Goal: Task Accomplishment & Management: Complete application form

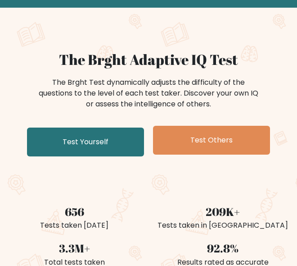
scroll to position [45, 0]
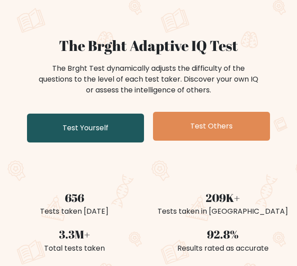
click at [111, 127] on link "Test Yourself" at bounding box center [85, 127] width 117 height 29
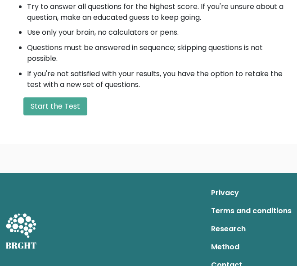
scroll to position [360, 0]
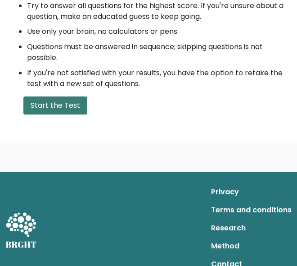
click at [57, 107] on button "Start the Test" at bounding box center [55, 105] width 64 height 18
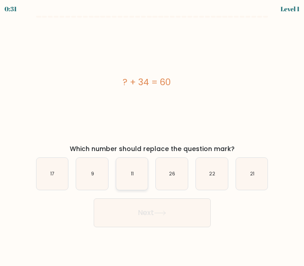
drag, startPoint x: 148, startPoint y: 180, endPoint x: 178, endPoint y: 173, distance: 31.1
click at [148, 181] on icon "11" at bounding box center [132, 174] width 32 height 32
click at [152, 135] on input "c. 11" at bounding box center [152, 134] width 0 height 2
radio input "true"
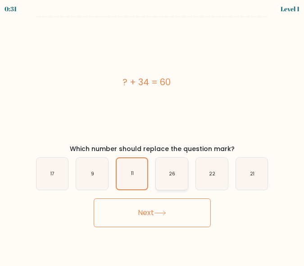
click at [176, 175] on icon "26" at bounding box center [172, 174] width 32 height 32
click at [153, 135] on input "d. 26" at bounding box center [152, 134] width 0 height 2
radio input "true"
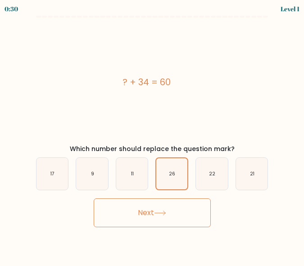
click at [176, 206] on button "Next" at bounding box center [152, 212] width 117 height 29
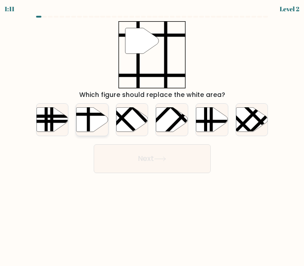
click at [95, 122] on icon at bounding box center [92, 119] width 32 height 24
click at [152, 133] on input "b." at bounding box center [152, 134] width 0 height 2
radio input "true"
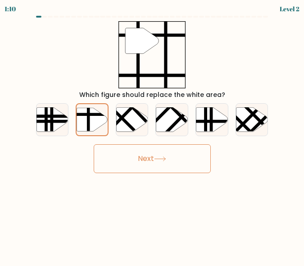
click at [150, 154] on button "Next" at bounding box center [152, 158] width 117 height 29
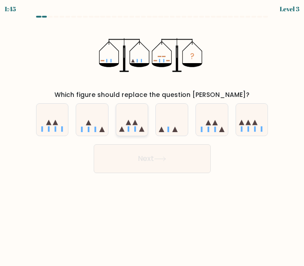
click at [134, 132] on icon at bounding box center [132, 119] width 32 height 27
click at [152, 133] on input "c." at bounding box center [152, 134] width 0 height 2
radio input "true"
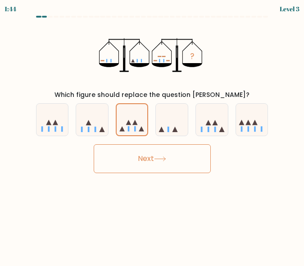
click at [152, 162] on button "Next" at bounding box center [152, 158] width 117 height 29
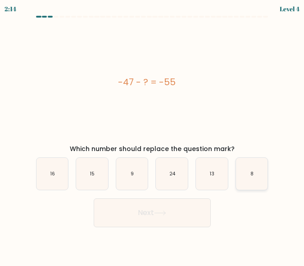
click at [262, 171] on icon "8" at bounding box center [252, 174] width 32 height 32
click at [153, 135] on input "f. 8" at bounding box center [152, 134] width 0 height 2
radio input "true"
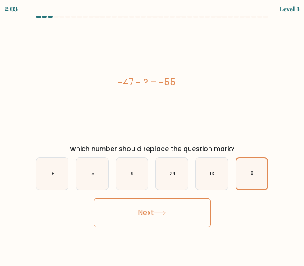
click at [175, 214] on button "Next" at bounding box center [152, 212] width 117 height 29
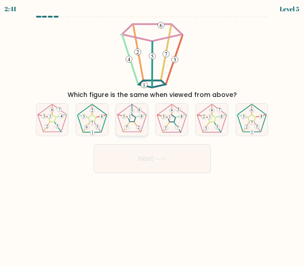
click at [138, 118] on icon at bounding box center [132, 120] width 32 height 32
click at [152, 133] on input "c." at bounding box center [152, 134] width 0 height 2
radio input "true"
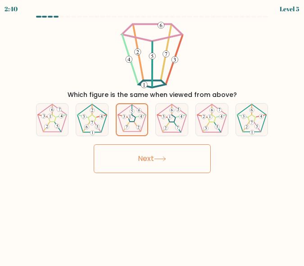
click at [150, 164] on button "Next" at bounding box center [152, 158] width 117 height 29
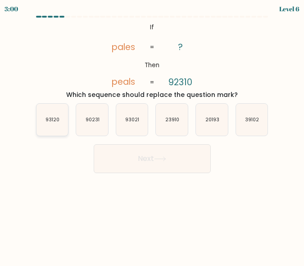
click at [59, 115] on icon "93120" at bounding box center [52, 120] width 32 height 32
click at [152, 133] on input "a. 93120" at bounding box center [152, 134] width 0 height 2
radio input "true"
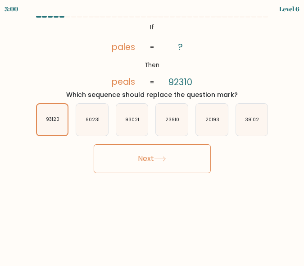
click at [157, 169] on button "Next" at bounding box center [152, 158] width 117 height 29
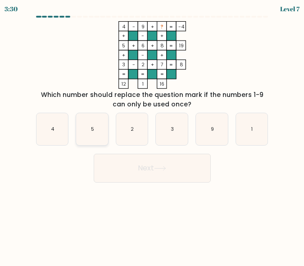
click at [99, 128] on icon "5" at bounding box center [92, 129] width 32 height 32
click at [152, 133] on input "b. 5" at bounding box center [152, 134] width 0 height 2
radio input "true"
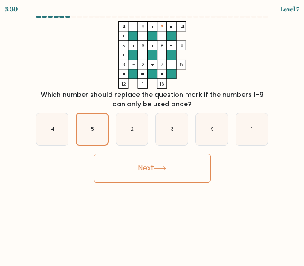
click at [130, 174] on button "Next" at bounding box center [152, 167] width 117 height 29
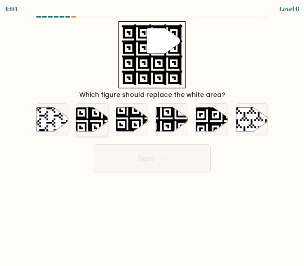
click at [86, 124] on icon at bounding box center [102, 106] width 58 height 58
click at [152, 133] on input "b." at bounding box center [152, 134] width 0 height 2
radio input "true"
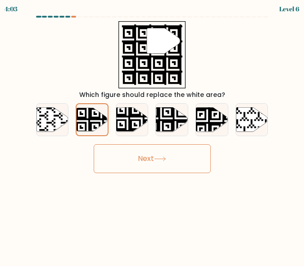
click at [138, 149] on button "Next" at bounding box center [152, 158] width 117 height 29
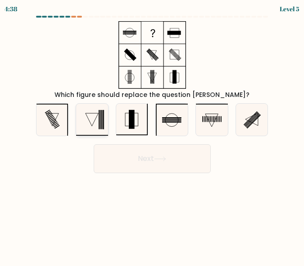
click at [94, 126] on icon at bounding box center [92, 120] width 32 height 32
click at [152, 133] on input "b." at bounding box center [152, 134] width 0 height 2
radio input "true"
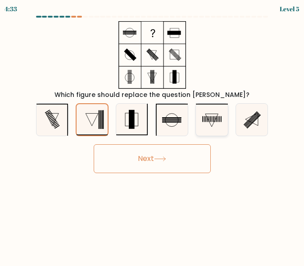
click at [204, 118] on rect at bounding box center [204, 119] width 1 height 6
click at [153, 133] on input "e." at bounding box center [152, 134] width 0 height 2
radio input "true"
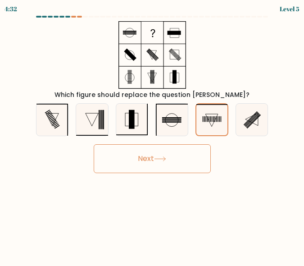
click at [180, 156] on button "Next" at bounding box center [152, 158] width 117 height 29
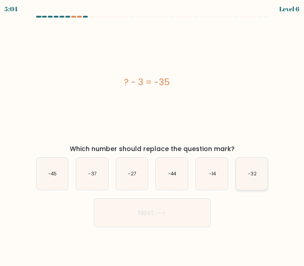
click at [241, 173] on icon "-32" at bounding box center [252, 174] width 32 height 32
click at [153, 135] on input "f. -32" at bounding box center [152, 134] width 0 height 2
radio input "true"
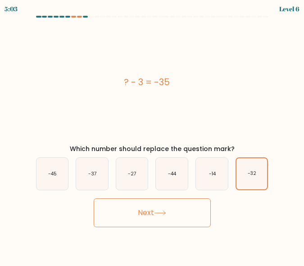
click at [205, 206] on button "Next" at bounding box center [152, 212] width 117 height 29
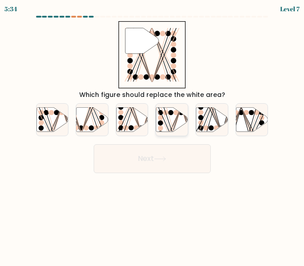
click at [166, 122] on icon at bounding box center [172, 119] width 32 height 24
click at [153, 133] on input "d." at bounding box center [152, 134] width 0 height 2
radio input "true"
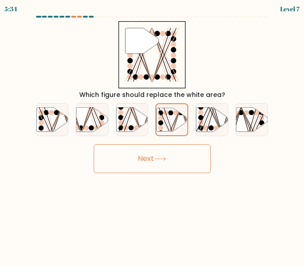
click at [166, 156] on icon at bounding box center [160, 158] width 12 height 5
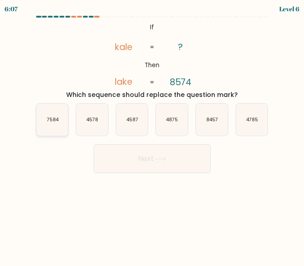
click at [59, 126] on icon "7584" at bounding box center [52, 120] width 32 height 32
click at [152, 133] on input "a. 7584" at bounding box center [152, 134] width 0 height 2
radio input "true"
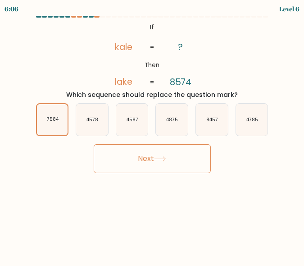
click at [147, 167] on button "Next" at bounding box center [152, 158] width 117 height 29
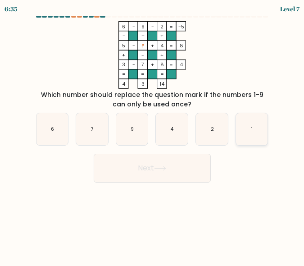
click at [264, 134] on icon "1" at bounding box center [252, 129] width 32 height 32
click at [153, 134] on input "f. 1" at bounding box center [152, 134] width 0 height 2
radio input "true"
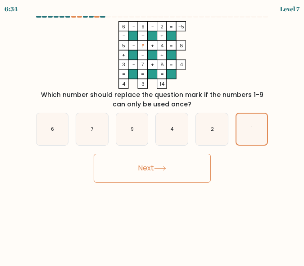
click at [167, 171] on button "Next" at bounding box center [152, 167] width 117 height 29
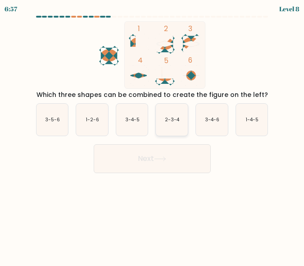
click at [172, 125] on icon "2-3-4" at bounding box center [172, 120] width 32 height 32
click at [153, 133] on input "d. 2-3-4" at bounding box center [152, 134] width 0 height 2
radio input "true"
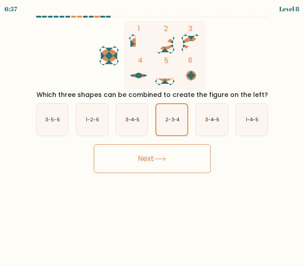
click at [173, 155] on button "Next" at bounding box center [152, 158] width 117 height 29
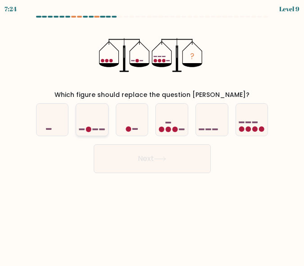
click at [104, 134] on div at bounding box center [92, 119] width 33 height 33
click at [152, 134] on input "b." at bounding box center [152, 134] width 0 height 2
radio input "true"
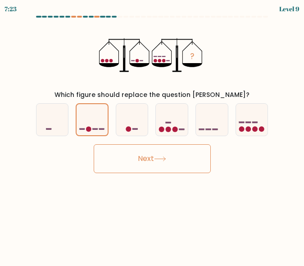
click at [168, 163] on button "Next" at bounding box center [152, 158] width 117 height 29
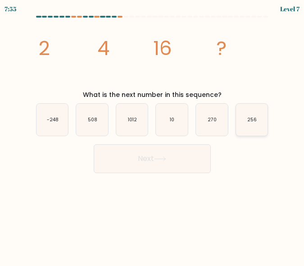
click at [254, 118] on text "256" at bounding box center [251, 119] width 9 height 7
click at [153, 133] on input "f. 256" at bounding box center [152, 134] width 0 height 2
radio input "true"
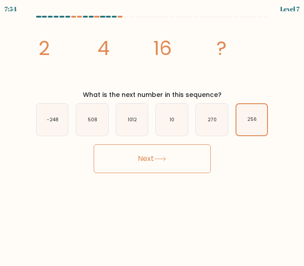
click at [202, 154] on button "Next" at bounding box center [152, 158] width 117 height 29
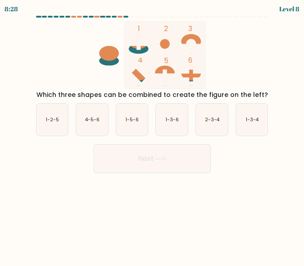
click at [197, 76] on ellipse at bounding box center [191, 73] width 20 height 15
click at [136, 124] on icon "1-5-6" at bounding box center [132, 120] width 32 height 32
click at [152, 133] on input "c. 1-5-6" at bounding box center [152, 134] width 0 height 2
radio input "true"
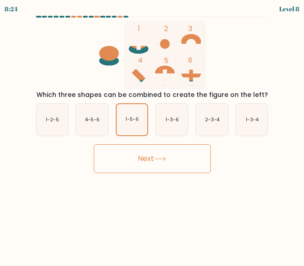
click at [159, 161] on icon at bounding box center [160, 158] width 12 height 5
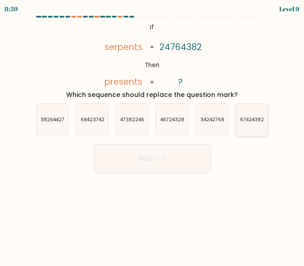
click at [250, 126] on icon "67424382" at bounding box center [252, 120] width 32 height 32
click at [153, 133] on input "f. 67424382" at bounding box center [152, 134] width 0 height 2
radio input "true"
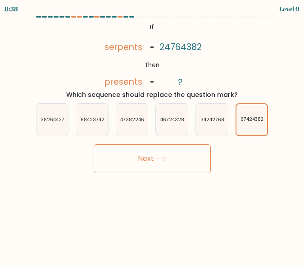
click at [176, 158] on button "Next" at bounding box center [152, 158] width 117 height 29
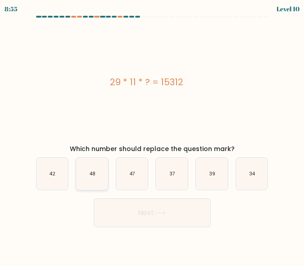
click at [99, 177] on icon "48" at bounding box center [92, 174] width 32 height 32
click at [152, 135] on input "b. 48" at bounding box center [152, 134] width 0 height 2
radio input "true"
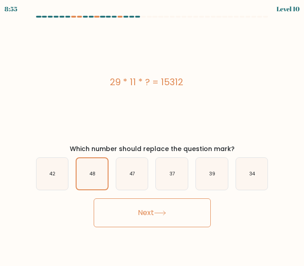
click at [138, 213] on button "Next" at bounding box center [152, 212] width 117 height 29
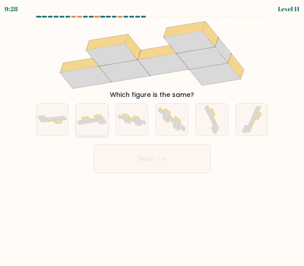
click at [95, 124] on icon at bounding box center [92, 119] width 32 height 11
click at [152, 133] on input "b." at bounding box center [152, 134] width 0 height 2
radio input "true"
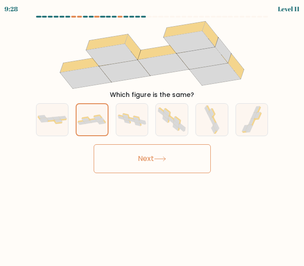
click at [136, 154] on button "Next" at bounding box center [152, 158] width 117 height 29
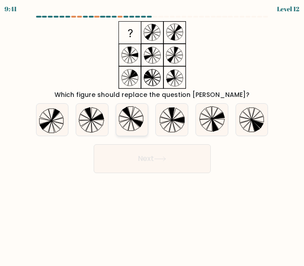
click at [134, 120] on icon at bounding box center [137, 123] width 12 height 8
click at [152, 133] on input "c." at bounding box center [152, 134] width 0 height 2
radio input "true"
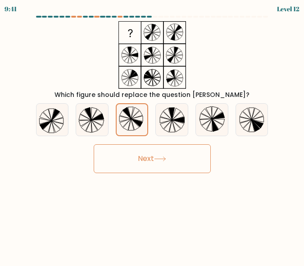
click at [166, 153] on button "Next" at bounding box center [152, 158] width 117 height 29
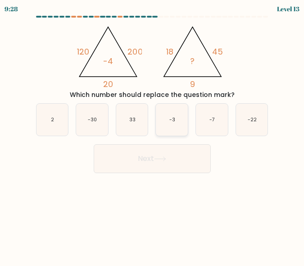
click at [170, 123] on icon "-3" at bounding box center [172, 120] width 32 height 32
click at [153, 133] on input "d. -3" at bounding box center [152, 134] width 0 height 2
radio input "true"
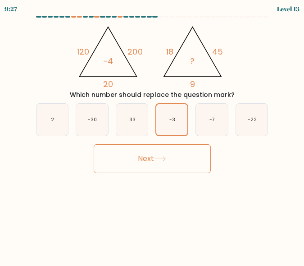
click at [164, 161] on icon at bounding box center [160, 158] width 12 height 5
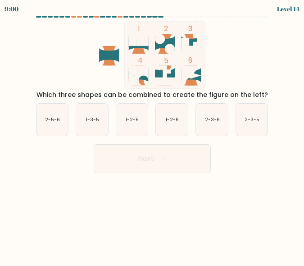
click at [166, 80] on icon at bounding box center [165, 81] width 20 height 8
click at [93, 125] on icon "1-3-5" at bounding box center [92, 120] width 32 height 32
click at [152, 133] on input "b. 1-3-5" at bounding box center [152, 134] width 0 height 2
radio input "true"
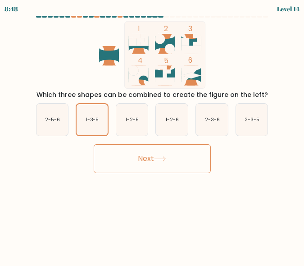
click at [122, 158] on button "Next" at bounding box center [152, 158] width 117 height 29
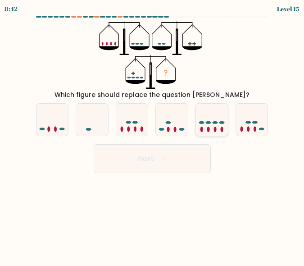
click at [212, 131] on icon at bounding box center [212, 119] width 32 height 27
click at [153, 133] on input "e." at bounding box center [152, 134] width 0 height 2
radio input "true"
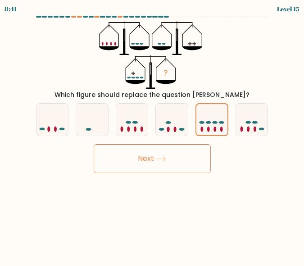
click at [178, 159] on button "Next" at bounding box center [152, 158] width 117 height 29
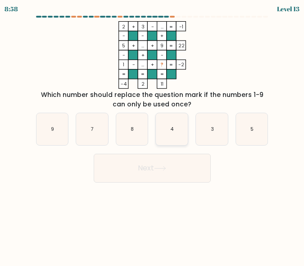
click at [168, 129] on icon "4" at bounding box center [172, 129] width 32 height 32
click at [153, 133] on input "d. 4" at bounding box center [152, 134] width 0 height 2
radio input "true"
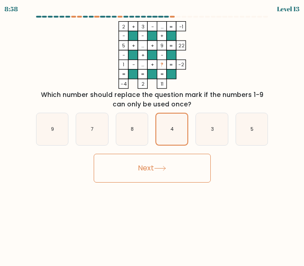
click at [134, 186] on body "8:58 Level 13" at bounding box center [152, 133] width 304 height 266
click at [145, 170] on button "Next" at bounding box center [152, 167] width 117 height 29
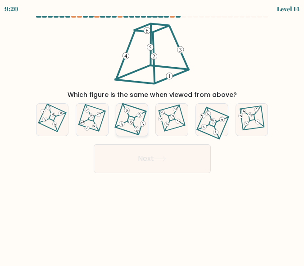
click at [138, 119] on icon at bounding box center [131, 120] width 29 height 26
click at [152, 133] on input "c." at bounding box center [152, 134] width 0 height 2
radio input "true"
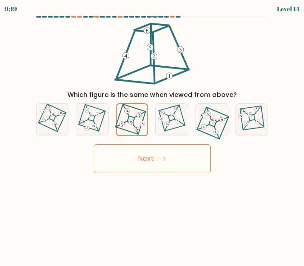
click at [143, 162] on button "Next" at bounding box center [152, 158] width 117 height 29
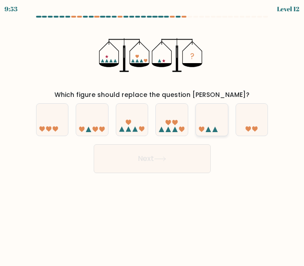
click at [213, 130] on icon at bounding box center [214, 128] width 5 height 5
click at [153, 133] on input "e." at bounding box center [152, 134] width 0 height 2
radio input "true"
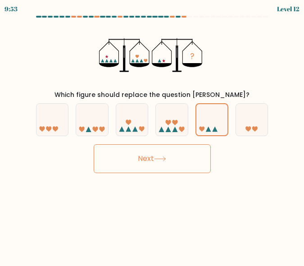
click at [176, 161] on button "Next" at bounding box center [152, 158] width 117 height 29
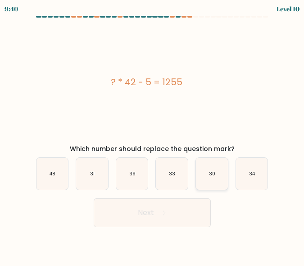
click at [221, 171] on icon "30" at bounding box center [212, 174] width 32 height 32
click at [153, 135] on input "e. 30" at bounding box center [152, 134] width 0 height 2
radio input "true"
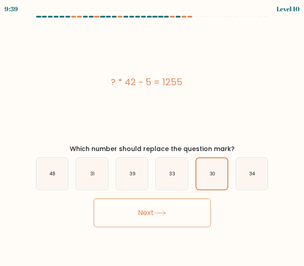
click at [194, 209] on button "Next" at bounding box center [152, 212] width 117 height 29
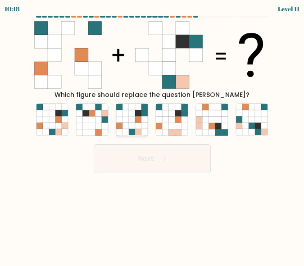
click at [144, 121] on icon at bounding box center [144, 119] width 6 height 6
click at [152, 133] on input "c." at bounding box center [152, 134] width 0 height 2
radio input "true"
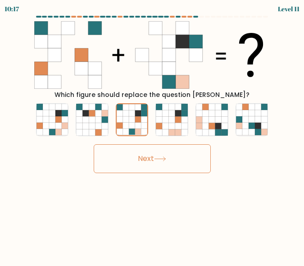
click at [159, 161] on icon at bounding box center [160, 158] width 12 height 5
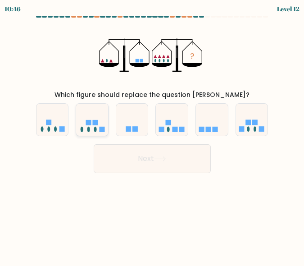
click at [86, 128] on icon at bounding box center [92, 119] width 32 height 27
click at [152, 133] on input "b." at bounding box center [152, 134] width 0 height 2
radio input "true"
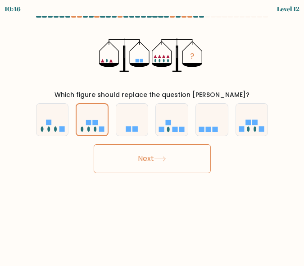
click at [127, 161] on button "Next" at bounding box center [152, 158] width 117 height 29
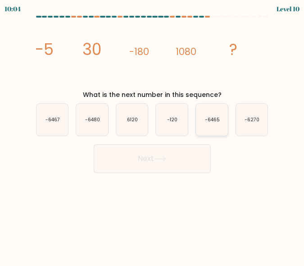
click at [207, 126] on icon "-6465" at bounding box center [212, 120] width 32 height 32
click at [153, 133] on input "e. -6465" at bounding box center [152, 134] width 0 height 2
radio input "true"
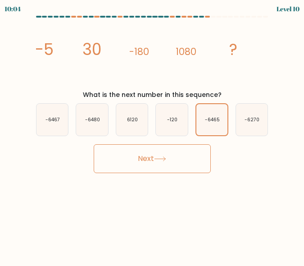
click at [162, 159] on icon at bounding box center [160, 158] width 12 height 5
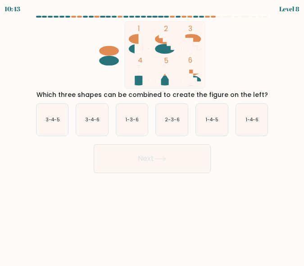
click at [167, 47] on ellipse at bounding box center [165, 49] width 20 height 10
click at [199, 79] on ellipse at bounding box center [191, 81] width 20 height 10
click at [170, 124] on icon "2-3-6" at bounding box center [172, 120] width 32 height 32
click at [153, 133] on input "d. 2-3-6" at bounding box center [152, 134] width 0 height 2
radio input "true"
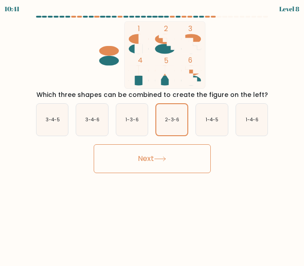
click at [163, 157] on icon at bounding box center [160, 158] width 12 height 5
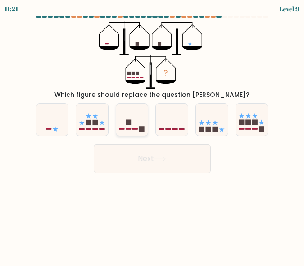
click at [131, 122] on rect at bounding box center [128, 122] width 5 height 5
click at [152, 133] on input "c." at bounding box center [152, 134] width 0 height 2
radio input "true"
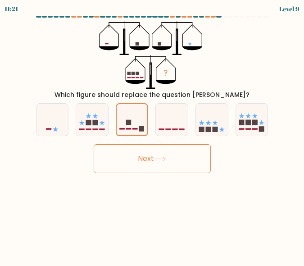
click at [138, 158] on button "Next" at bounding box center [152, 158] width 117 height 29
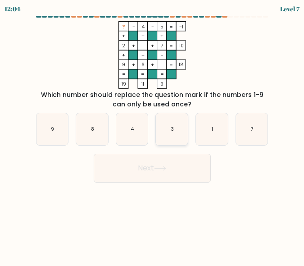
click at [179, 128] on icon "3" at bounding box center [172, 129] width 32 height 32
click at [153, 133] on input "d. 3" at bounding box center [152, 134] width 0 height 2
radio input "true"
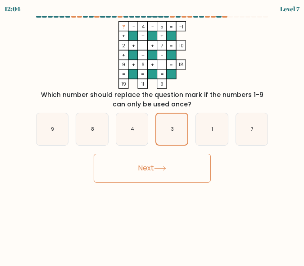
click at [167, 171] on button "Next" at bounding box center [152, 167] width 117 height 29
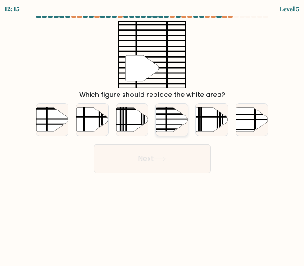
click at [171, 116] on icon at bounding box center [172, 119] width 32 height 24
click at [153, 133] on input "d." at bounding box center [152, 134] width 0 height 2
radio input "true"
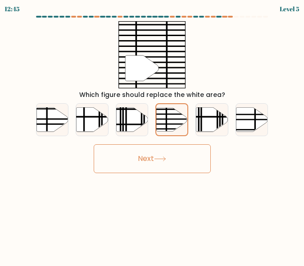
click at [155, 147] on button "Next" at bounding box center [152, 158] width 117 height 29
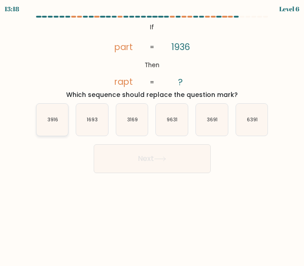
click at [57, 122] on text "3916" at bounding box center [52, 119] width 11 height 7
click at [152, 133] on input "a. 3916" at bounding box center [152, 134] width 0 height 2
radio input "true"
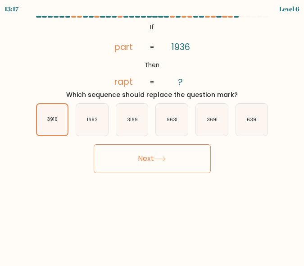
click at [133, 157] on button "Next" at bounding box center [152, 158] width 117 height 29
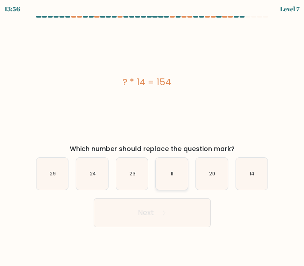
click at [178, 180] on icon "11" at bounding box center [172, 174] width 32 height 32
click at [153, 135] on input "d. 11" at bounding box center [152, 134] width 0 height 2
radio input "true"
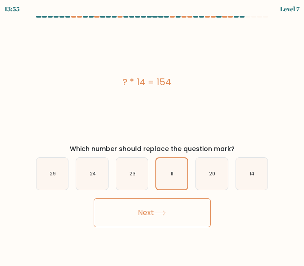
click at [173, 200] on button "Next" at bounding box center [152, 212] width 117 height 29
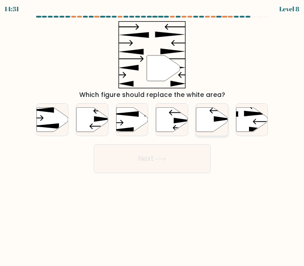
click at [210, 124] on icon at bounding box center [212, 119] width 32 height 24
click at [153, 133] on input "e." at bounding box center [152, 134] width 0 height 2
radio input "true"
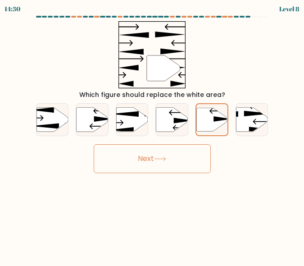
click at [172, 164] on button "Next" at bounding box center [152, 158] width 117 height 29
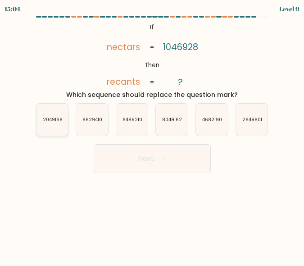
click at [47, 119] on text "2049168" at bounding box center [53, 119] width 20 height 7
click at [152, 133] on input "a. 2049168" at bounding box center [152, 134] width 0 height 2
radio input "true"
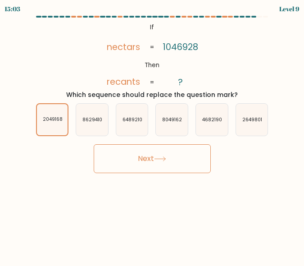
click at [143, 162] on button "Next" at bounding box center [152, 158] width 117 height 29
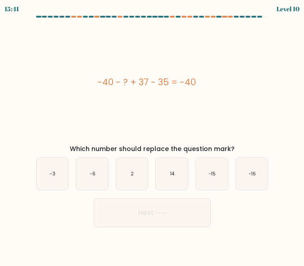
click at [153, 168] on div "d. 14" at bounding box center [172, 173] width 40 height 33
click at [175, 182] on icon "14" at bounding box center [172, 174] width 32 height 32
click at [153, 135] on input "d. 14" at bounding box center [152, 134] width 0 height 2
radio input "true"
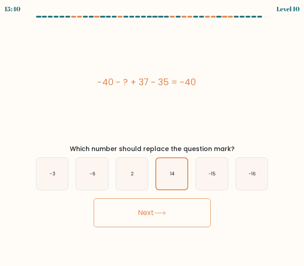
click at [171, 209] on button "Next" at bounding box center [152, 212] width 117 height 29
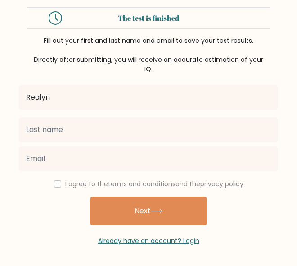
type input "Realyn"
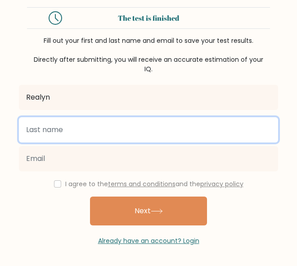
click at [103, 129] on input "text" at bounding box center [148, 129] width 259 height 25
type input "[PERSON_NAME]"
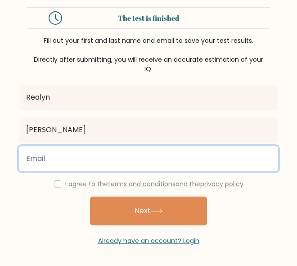
click at [97, 162] on input "email" at bounding box center [148, 158] width 259 height 25
type input "p.yalinnn@gamil.com"
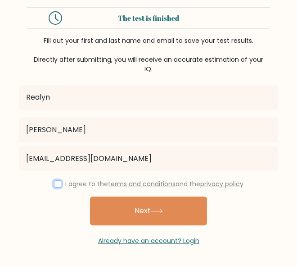
click at [55, 186] on input "checkbox" at bounding box center [57, 183] width 7 height 7
checkbox input "true"
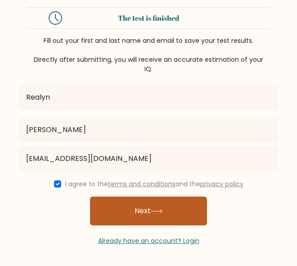
click at [122, 208] on button "Next" at bounding box center [148, 210] width 117 height 29
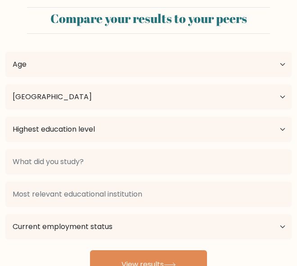
select select "PH"
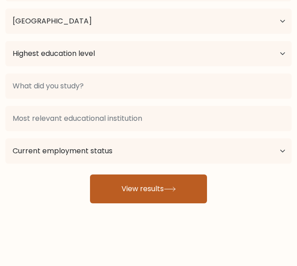
click at [177, 184] on button "View results" at bounding box center [148, 188] width 117 height 29
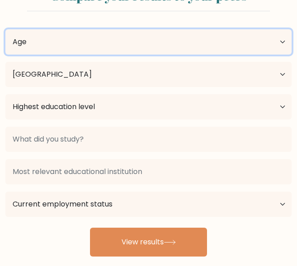
scroll to position [7, 0]
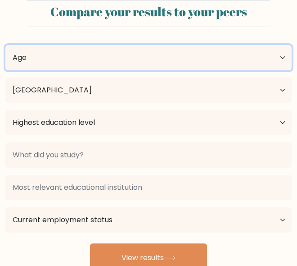
click at [78, 55] on select "Age Under [DEMOGRAPHIC_DATA] [DEMOGRAPHIC_DATA] [DEMOGRAPHIC_DATA] [DEMOGRAPHIC…" at bounding box center [148, 57] width 286 height 25
select select "25_34"
click at [5, 45] on select "Age Under [DEMOGRAPHIC_DATA] [DEMOGRAPHIC_DATA] [DEMOGRAPHIC_DATA] [DEMOGRAPHIC…" at bounding box center [148, 57] width 286 height 25
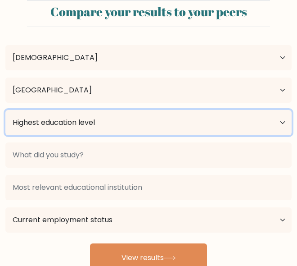
click at [80, 122] on select "Highest education level No schooling Primary Lower Secondary Upper Secondary Oc…" at bounding box center [148, 122] width 286 height 25
select select "bachelors_degree"
click at [5, 110] on select "Highest education level No schooling Primary Lower Secondary Upper Secondary Oc…" at bounding box center [148, 122] width 286 height 25
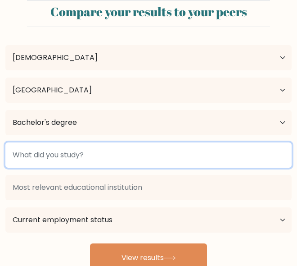
click at [66, 154] on input at bounding box center [148, 154] width 286 height 25
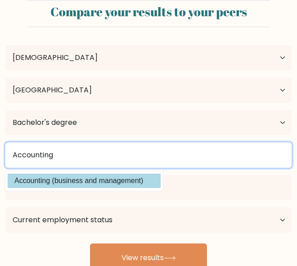
type input "Accounting"
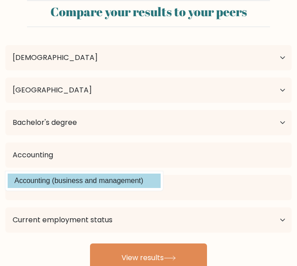
click at [59, 180] on option "Accounting (business and management)" at bounding box center [84, 180] width 153 height 14
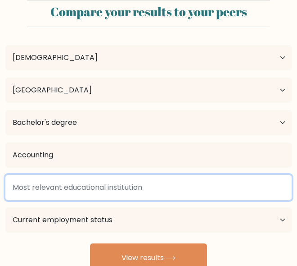
click at [62, 188] on input at bounding box center [148, 187] width 286 height 25
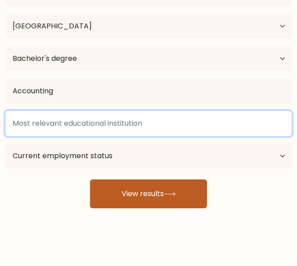
scroll to position [76, 0]
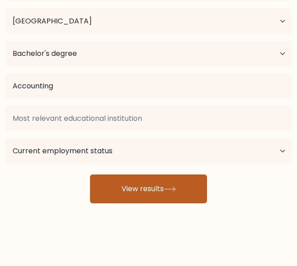
click at [154, 188] on button "View results" at bounding box center [148, 188] width 117 height 29
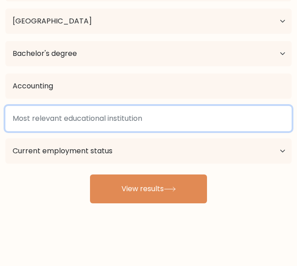
click at [119, 125] on input at bounding box center [148, 118] width 286 height 25
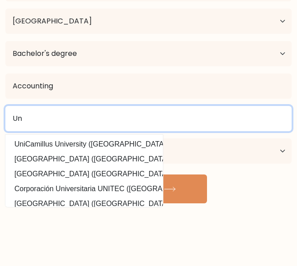
type input "U"
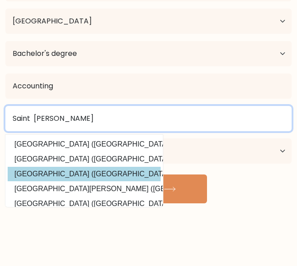
type input "Saint mary"
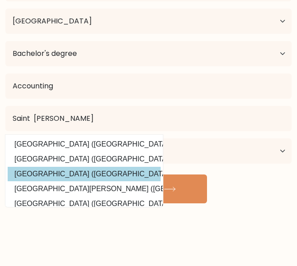
click at [72, 173] on div "Realyn Pallay Age Under 18 years old 18-24 years old 25-34 years old 35-44 year…" at bounding box center [148, 84] width 297 height 238
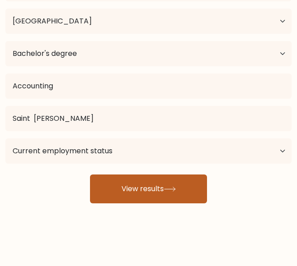
click at [131, 188] on button "View results" at bounding box center [148, 188] width 117 height 29
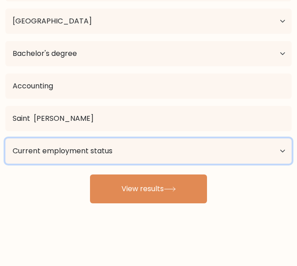
click at [143, 140] on select "Current employment status Employed Student Retired Other / prefer not to answer" at bounding box center [148, 150] width 286 height 25
select select "employed"
click at [5, 138] on select "Current employment status Employed Student Retired Other / prefer not to answer" at bounding box center [148, 150] width 286 height 25
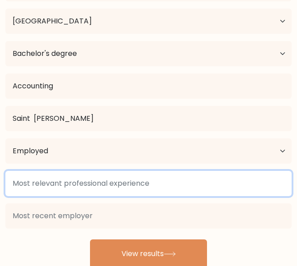
click at [111, 190] on input at bounding box center [148, 183] width 286 height 25
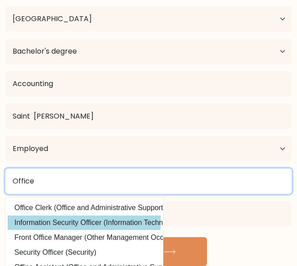
scroll to position [43, 0]
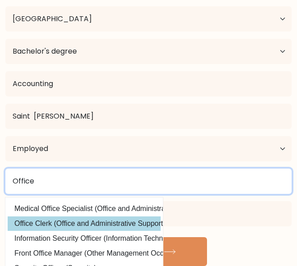
type input "Office"
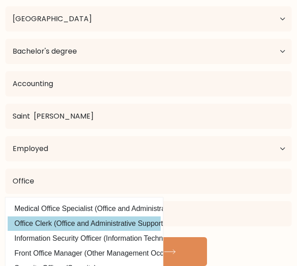
click at [90, 220] on div "Office Office Specialist (Office and Administrative Support) Development Office…" at bounding box center [148, 197] width 297 height 65
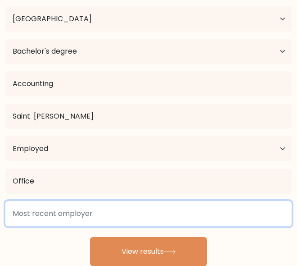
click at [90, 213] on input at bounding box center [148, 213] width 286 height 25
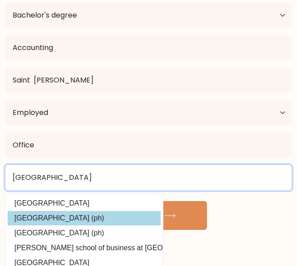
type input "Saint mary's University"
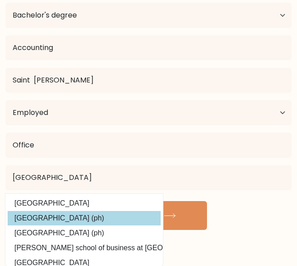
click at [92, 194] on div "Saint mary's University mount saint mary's university saint mary's university (…" at bounding box center [148, 177] width 297 height 32
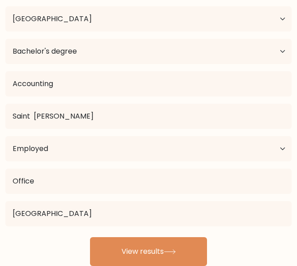
scroll to position [78, 0]
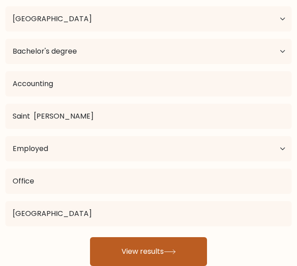
click at [149, 255] on button "View results" at bounding box center [148, 251] width 117 height 29
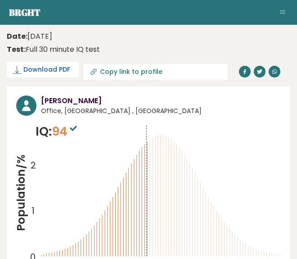
click at [32, 68] on span "Download PDF" at bounding box center [46, 69] width 47 height 9
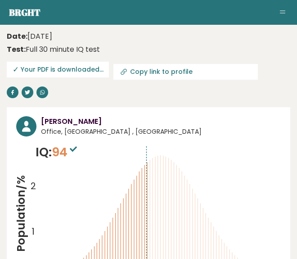
click at [73, 72] on span "✓ Your PDF is downloaded..." at bounding box center [58, 70] width 102 height 16
click at [147, 77] on link "Copy link to profile" at bounding box center [185, 72] width 144 height 16
type input "https://brght.org/profile/realyn-pallay/?utm_source=share&utm_medium=copy&utm_c…"
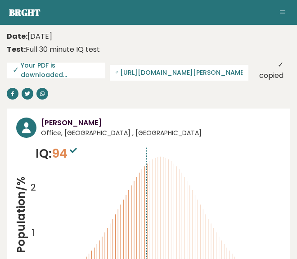
click at [232, 144] on icon "Population/% IQ 0 1 2 60 70 80 90 100 110 120 130 140" at bounding box center [148, 225] width 265 height 163
click at [50, 66] on span "✓ Your PDF is downloaded..." at bounding box center [56, 71] width 99 height 16
click at [19, 69] on span "✓ Your PDF is downloaded..." at bounding box center [56, 71] width 99 height 16
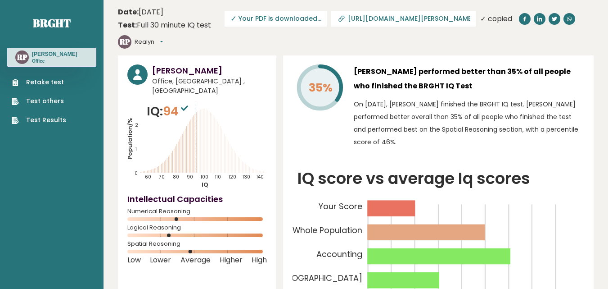
click at [256, 21] on span "✓ Your PDF is downloaded..." at bounding box center [276, 19] width 102 height 16
click at [163, 39] on button "Realyn" at bounding box center [149, 41] width 28 height 9
click at [297, 139] on p "On October 09, 2025, Realyn Pallay finished the BRGHT IQ test. Realyn performed…" at bounding box center [469, 123] width 230 height 50
click at [162, 41] on button "Realyn" at bounding box center [149, 41] width 28 height 9
click at [148, 95] on link "Logout" at bounding box center [158, 93] width 46 height 13
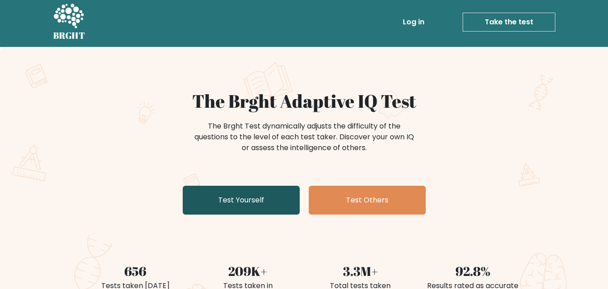
scroll to position [45, 0]
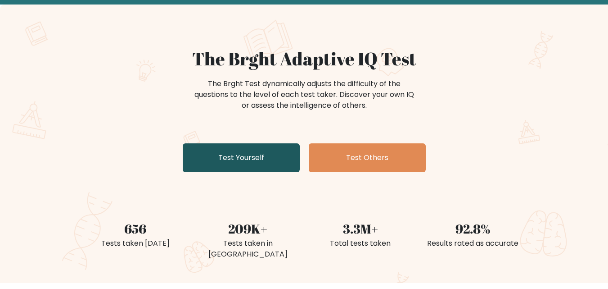
click at [271, 158] on link "Test Yourself" at bounding box center [241, 157] width 117 height 29
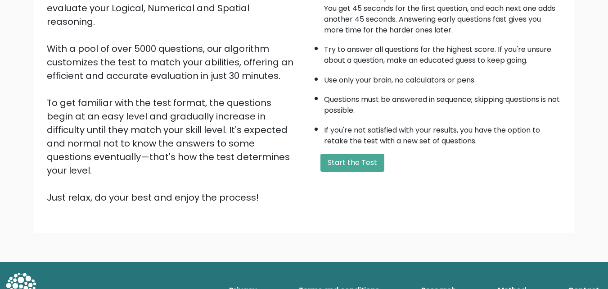
scroll to position [124, 0]
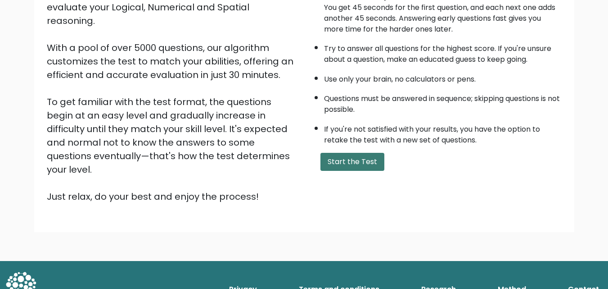
click at [353, 165] on button "Start the Test" at bounding box center [352, 162] width 64 height 18
